Goal: Task Accomplishment & Management: Use online tool/utility

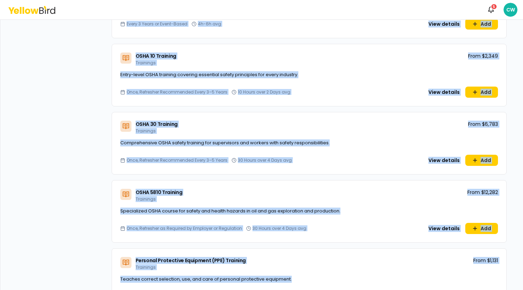
scroll to position [2761, 0]
